Goal: Task Accomplishment & Management: Use online tool/utility

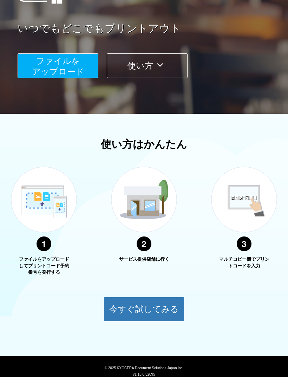
scroll to position [115, 0]
click at [132, 310] on button "今すぐ試してみる" at bounding box center [144, 309] width 81 height 25
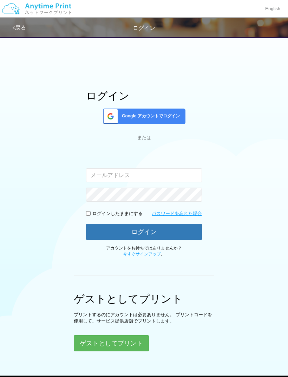
click at [173, 120] on div "Google アカウントでログイン" at bounding box center [144, 116] width 83 height 15
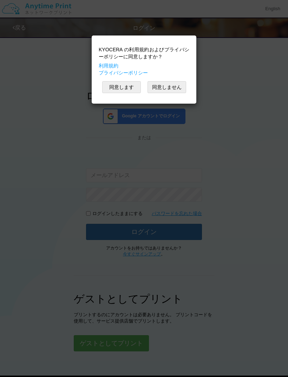
click at [134, 88] on button "同意します" at bounding box center [121, 87] width 39 height 12
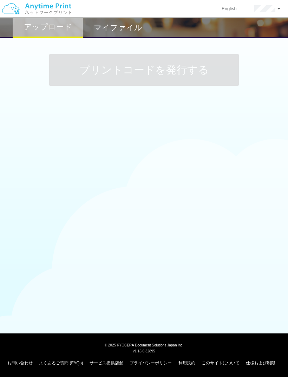
click at [128, 29] on h2 "マイファイル" at bounding box center [118, 28] width 49 height 8
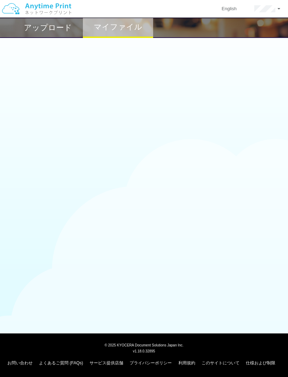
click at [63, 28] on h2 "アップロード" at bounding box center [48, 28] width 48 height 8
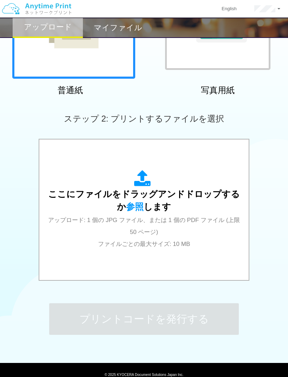
scroll to position [135, 0]
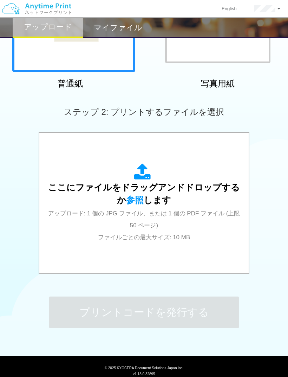
click at [134, 199] on span "参照" at bounding box center [135, 200] width 18 height 10
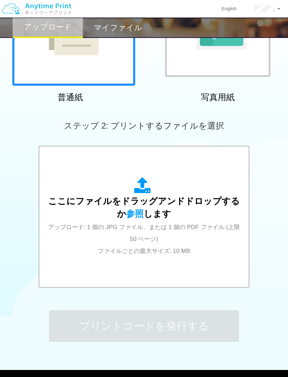
click at [138, 212] on span "参照" at bounding box center [135, 214] width 18 height 10
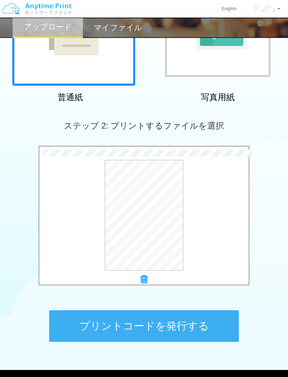
click at [197, 325] on button "プリントコードを発行する" at bounding box center [144, 327] width 190 height 32
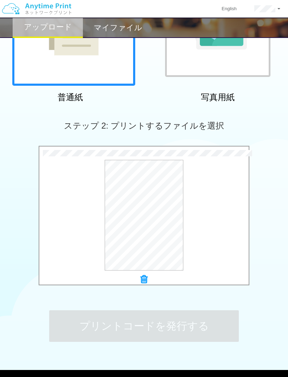
scroll to position [0, 0]
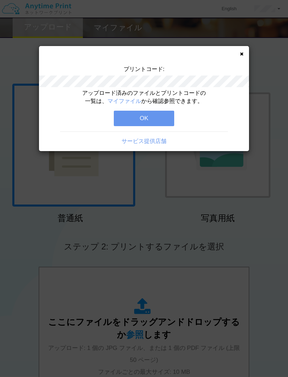
click at [241, 55] on icon at bounding box center [242, 54] width 4 height 5
